Goal: Information Seeking & Learning: Find specific fact

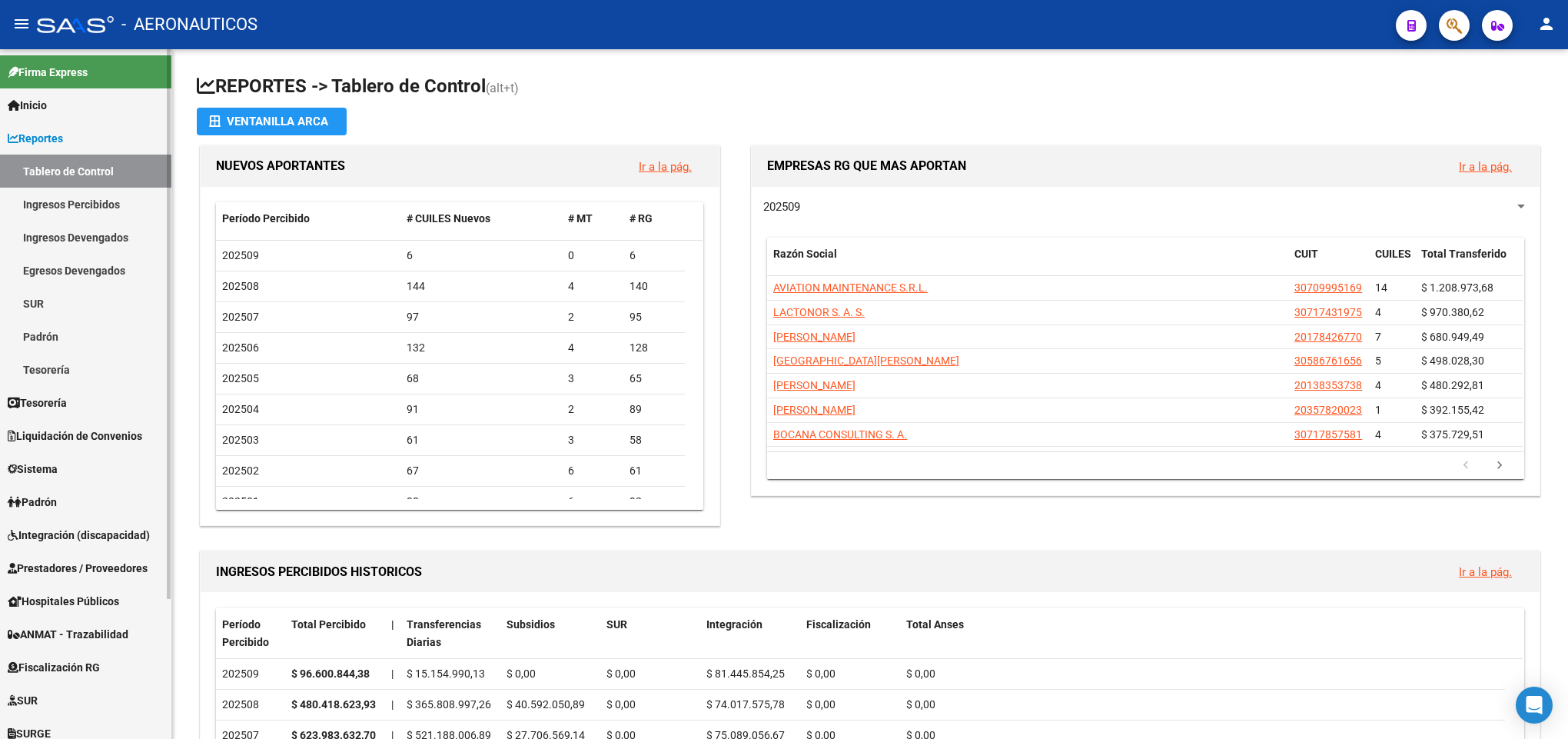
click at [90, 199] on link "Ingresos Percibidos" at bounding box center [85, 204] width 171 height 33
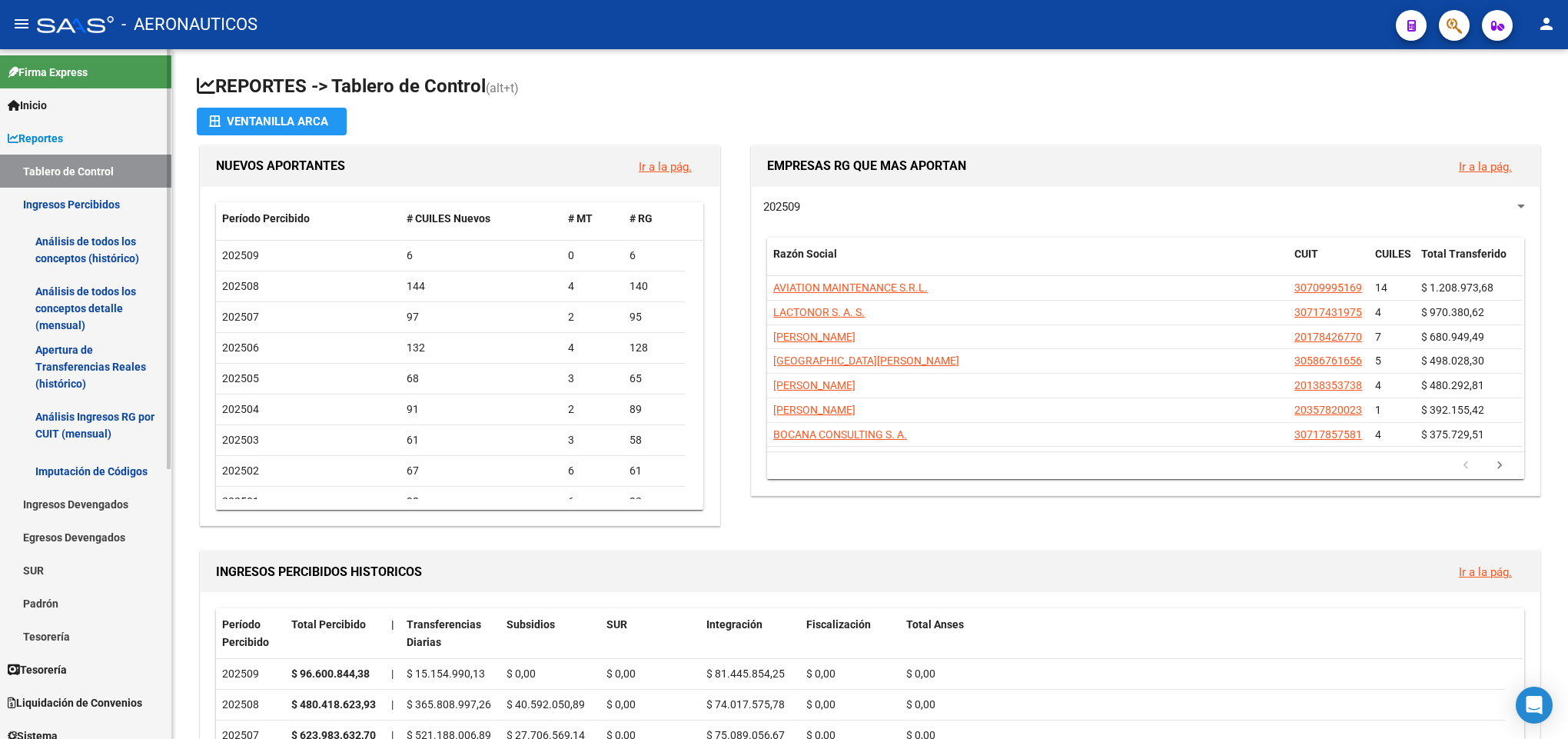
click at [119, 303] on link "Análisis de todos los conceptos detalle (mensual)" at bounding box center [85, 308] width 171 height 58
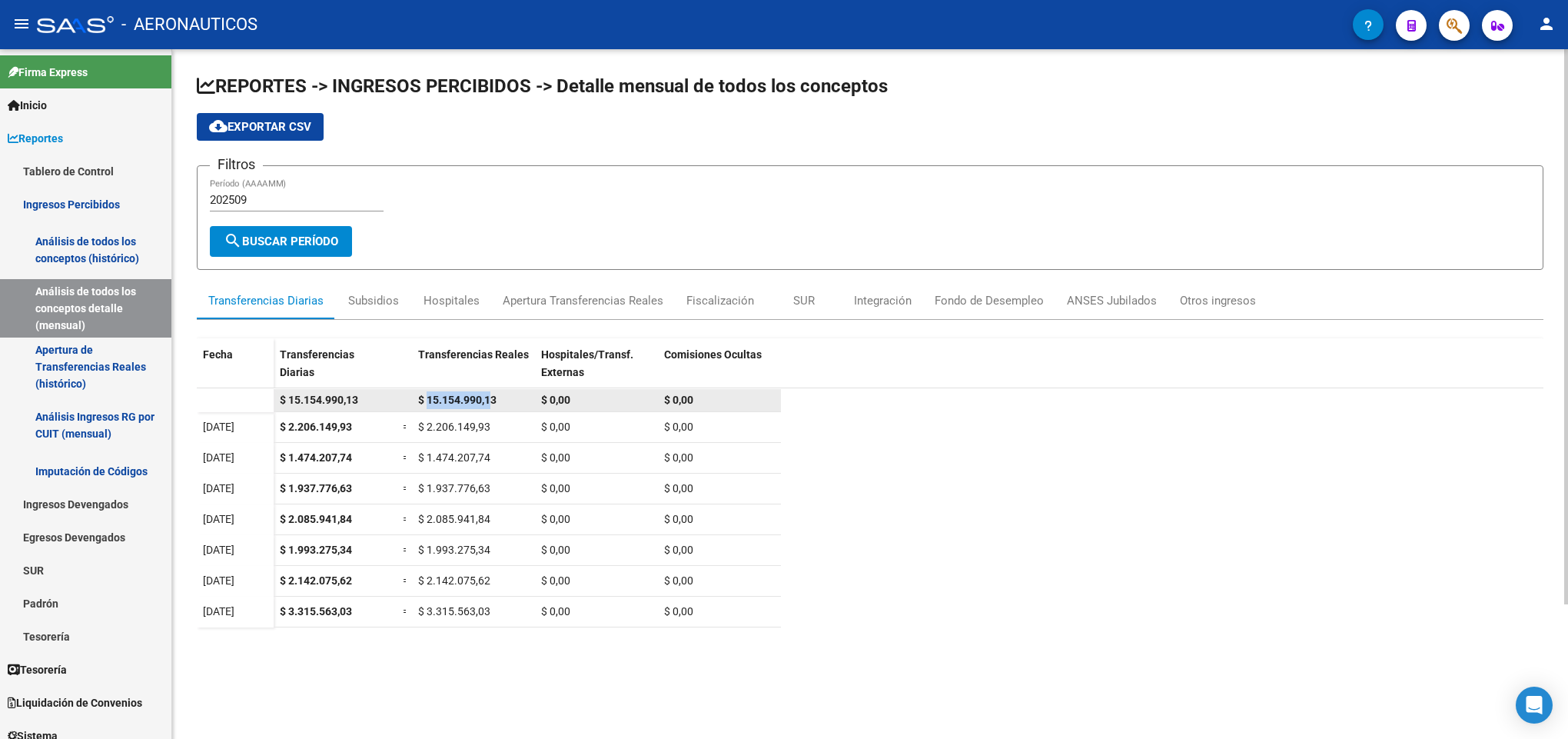
drag, startPoint x: 429, startPoint y: 402, endPoint x: 489, endPoint y: 409, distance: 60.4
click at [489, 409] on div "$ 15.154.990,13" at bounding box center [474, 400] width 111 height 18
click at [492, 409] on div "$ 15.154.990,13" at bounding box center [474, 400] width 111 height 18
